Goal: Task Accomplishment & Management: Use online tool/utility

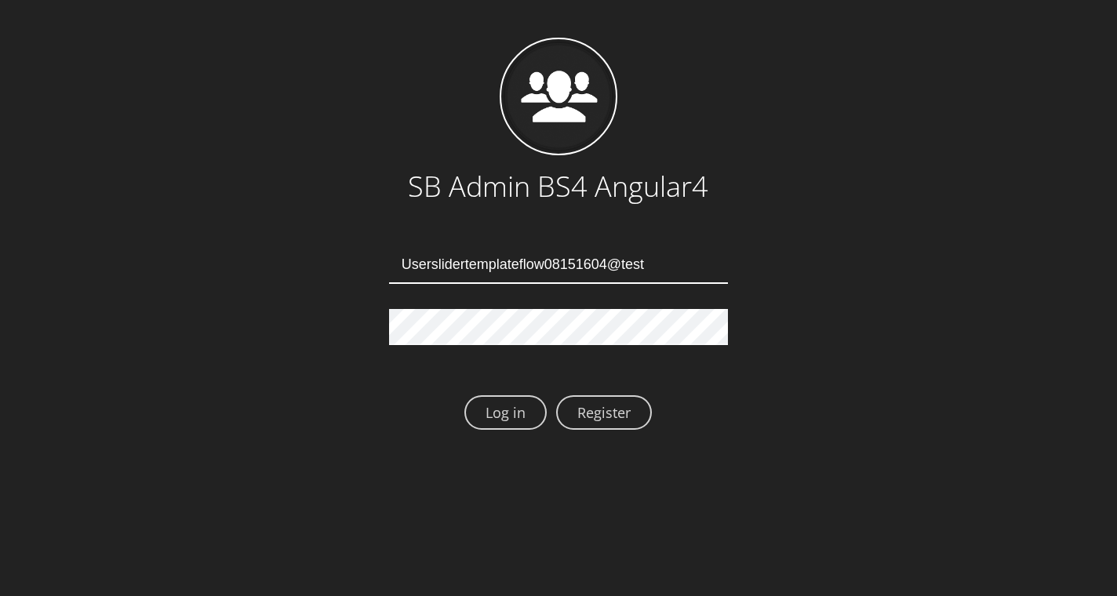
type input "Userslidertemplateflow08151604@test.qa"
type input "[EMAIL_ADDRESS][DOMAIN_NAME]"
